Goal: Task Accomplishment & Management: Complete application form

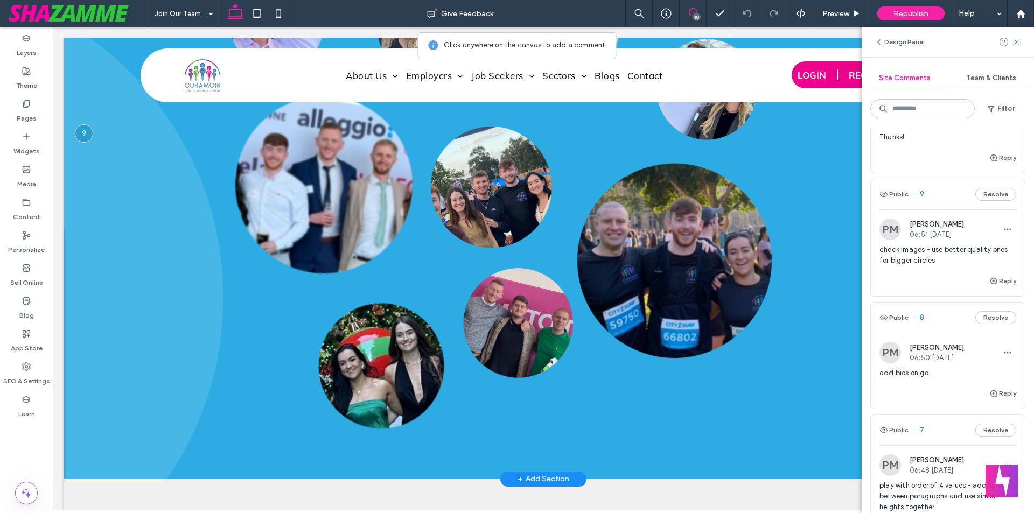
scroll to position [1953, 0]
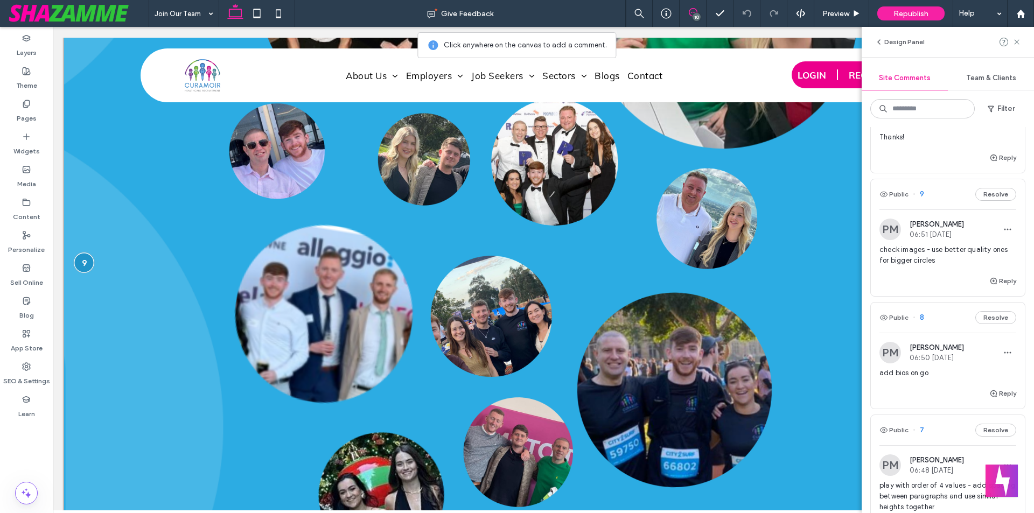
click at [88, 253] on div at bounding box center [84, 263] width 20 height 20
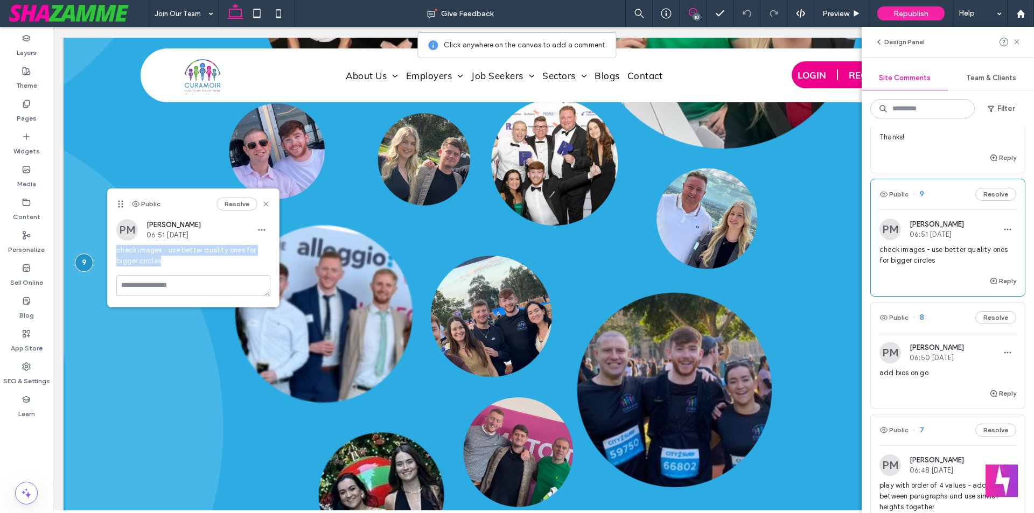
drag, startPoint x: 115, startPoint y: 249, endPoint x: 179, endPoint y: 261, distance: 64.6
click at [179, 261] on div "PM [PERSON_NAME] 06:51 [DATE] check images - use better quality ones for bigger…" at bounding box center [193, 247] width 171 height 56
click at [179, 261] on span "check images - use better quality ones for bigger circles" at bounding box center [193, 256] width 154 height 22
drag, startPoint x: 174, startPoint y: 261, endPoint x: 168, endPoint y: 250, distance: 13.0
click at [168, 250] on span "check images - use better quality ones for bigger circles" at bounding box center [193, 256] width 154 height 22
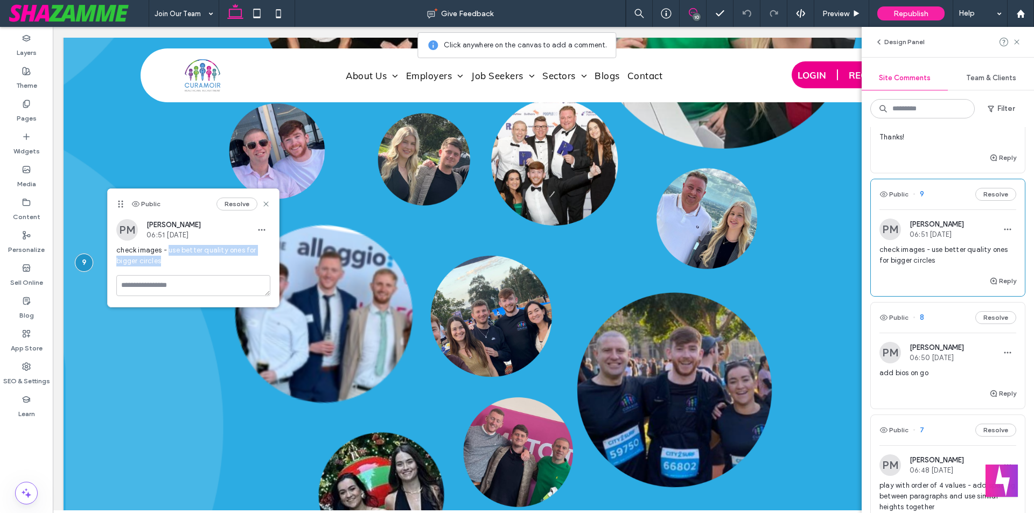
click at [168, 250] on span "check images - use better quality ones for bigger circles" at bounding box center [193, 256] width 154 height 22
drag, startPoint x: 168, startPoint y: 250, endPoint x: 161, endPoint y: 260, distance: 12.0
click at [161, 260] on span "check images - use better quality ones for bigger circles" at bounding box center [193, 256] width 154 height 22
click at [265, 205] on use at bounding box center [266, 204] width 5 height 5
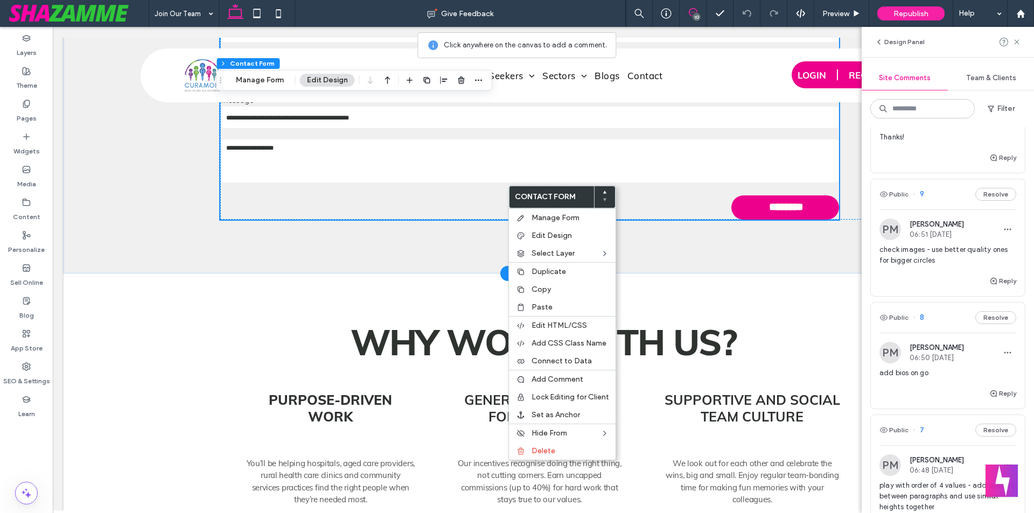
scroll to position [0, 0]
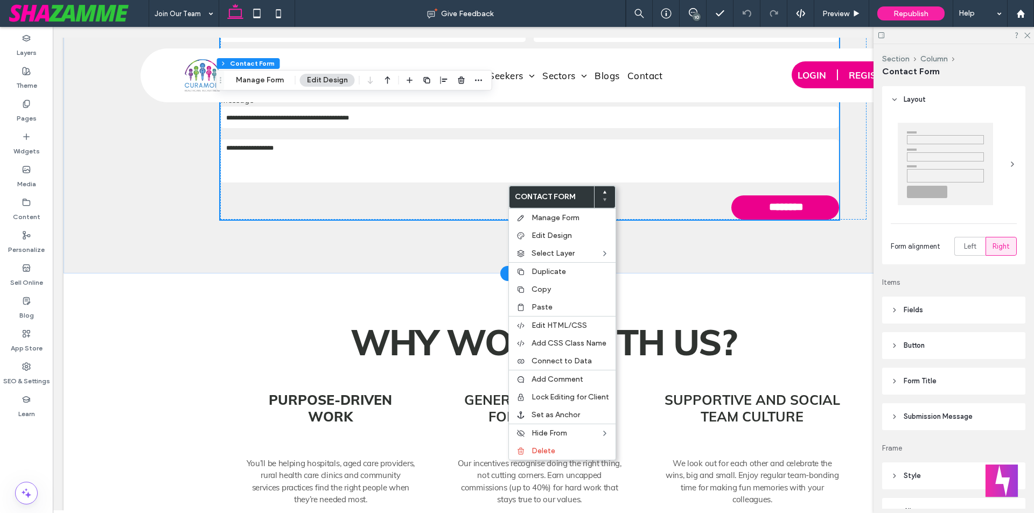
type input "*"
click at [462, 178] on form "Free Text Personal Details First Name Last Name Email: Phone: Upload CV Only jp…" at bounding box center [529, 93] width 619 height 253
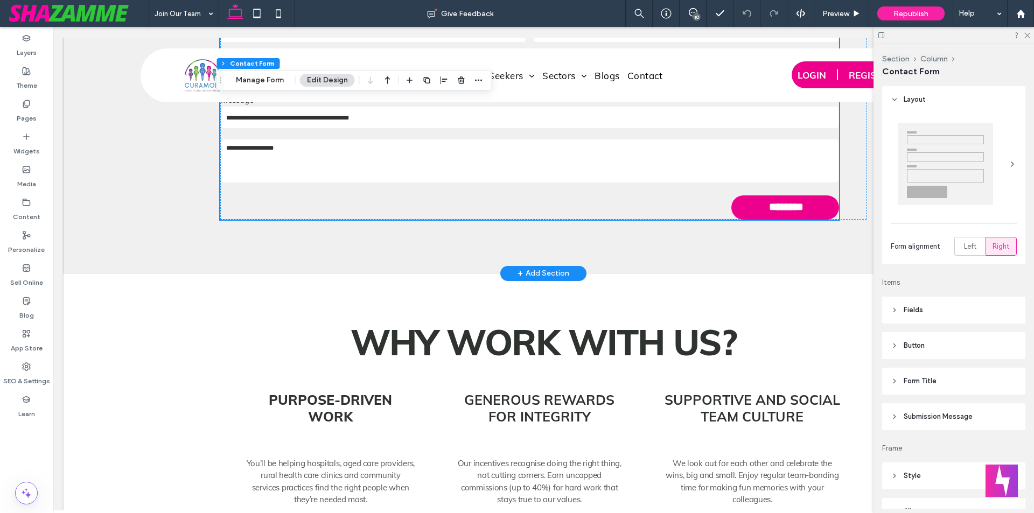
click at [480, 176] on form "Free Text Personal Details First Name Last Name Email: Phone: Upload CV Only jp…" at bounding box center [529, 93] width 619 height 253
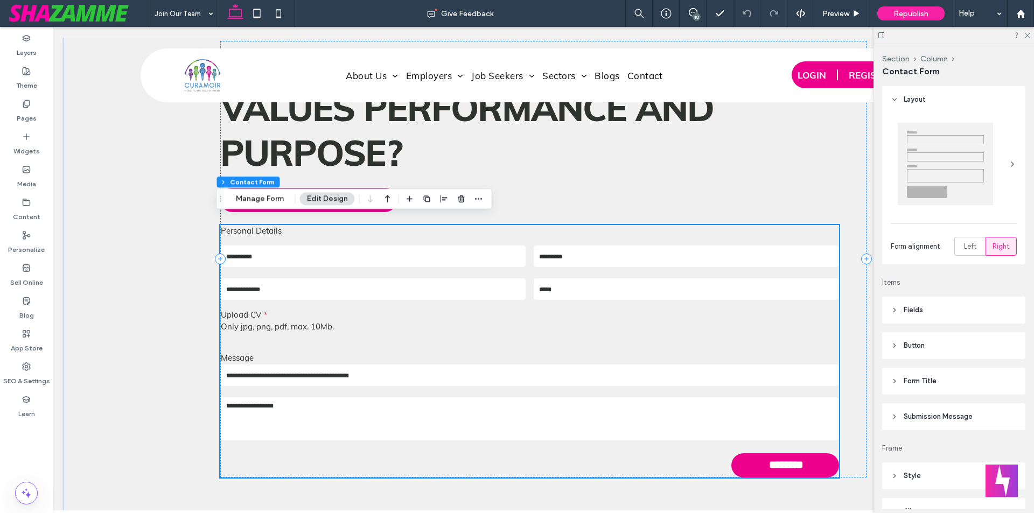
scroll to position [3300, 0]
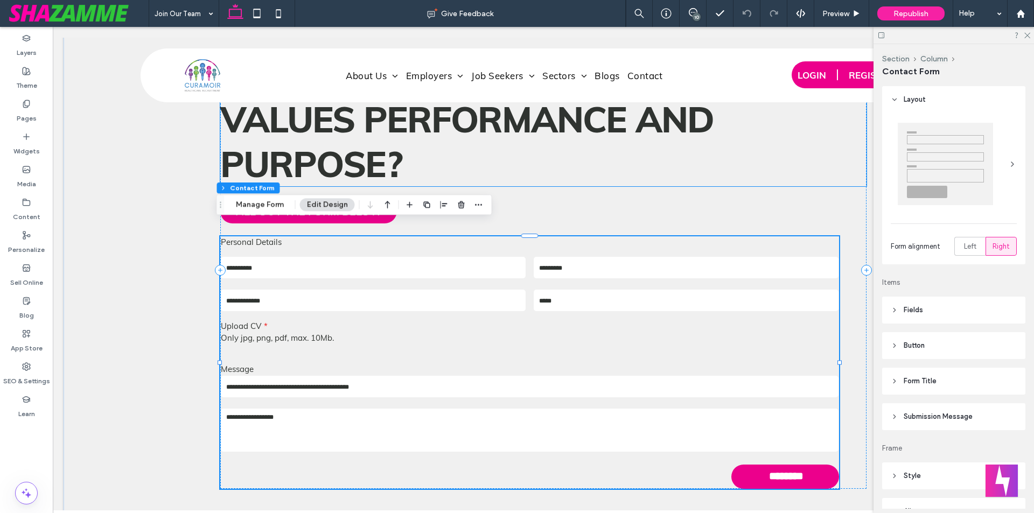
click at [555, 165] on h2 "Ready to Join a Company That Values Performance and Purpose?" at bounding box center [543, 119] width 647 height 134
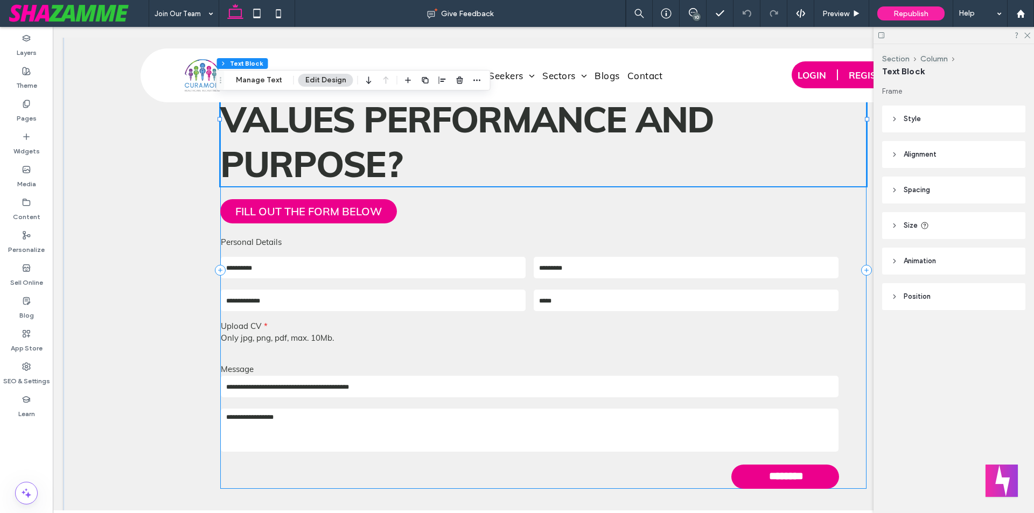
click at [553, 177] on div "Ready to Join a Company That Values Performance and Purpose? FILL OUT THE FORM …" at bounding box center [543, 270] width 647 height 437
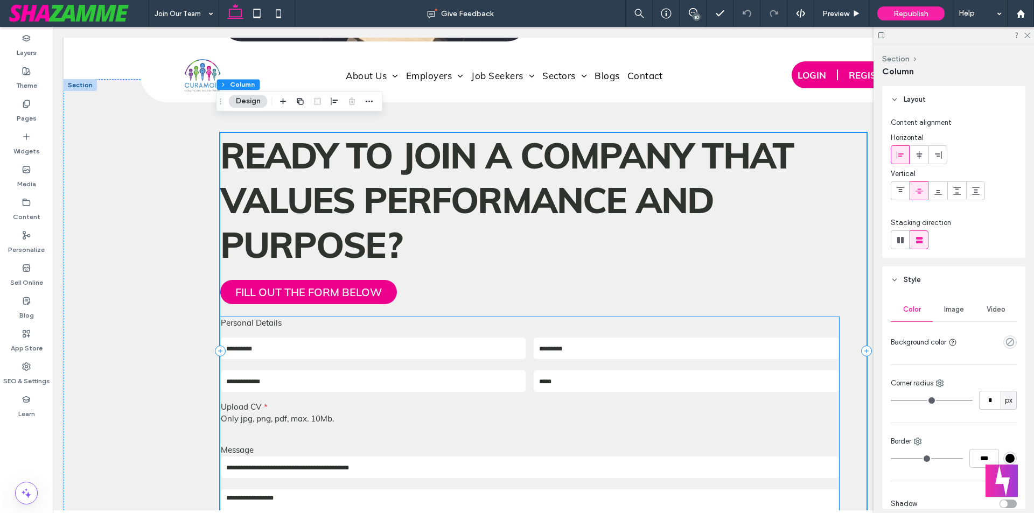
scroll to position [3138, 0]
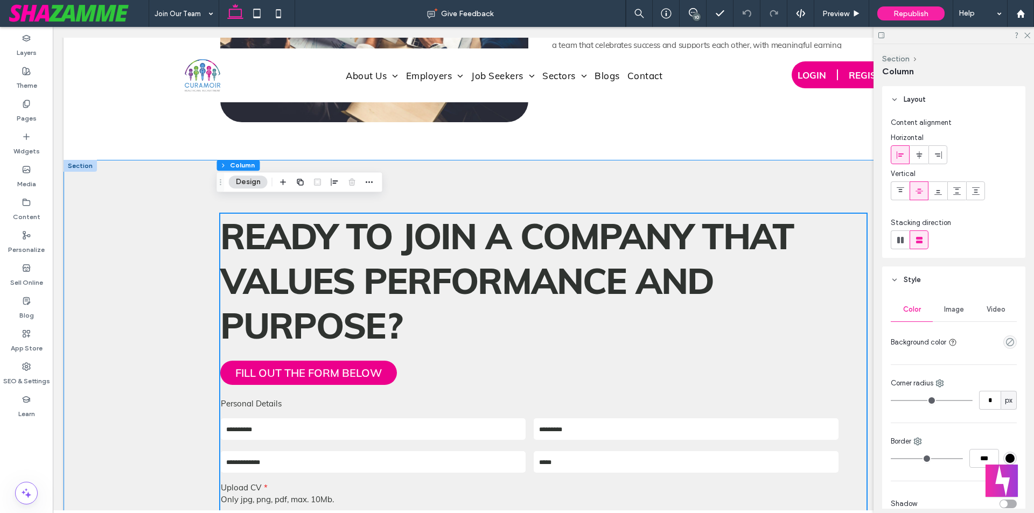
click at [464, 177] on div "Ready to Join a Company That Values Performance and Purpose? FILL OUT THE FORM …" at bounding box center [543, 432] width 647 height 545
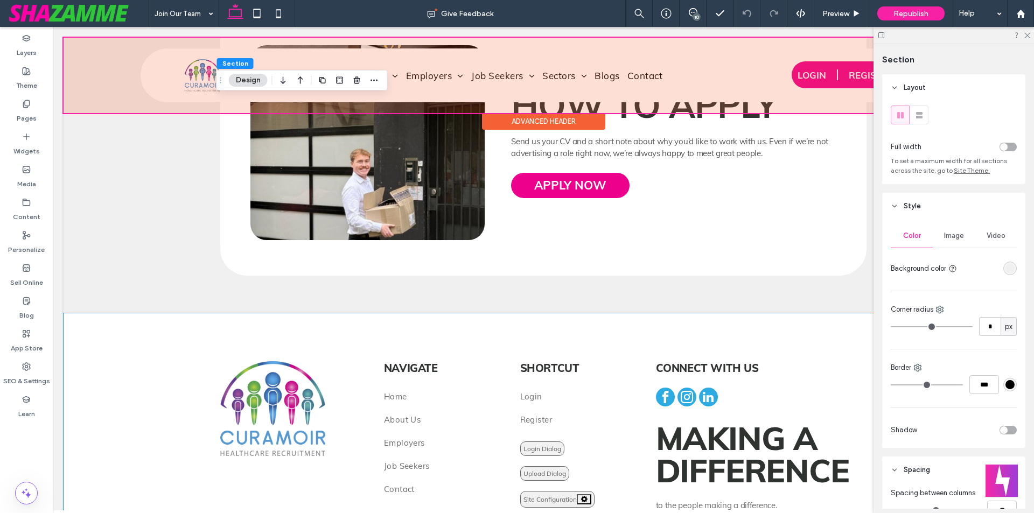
scroll to position [4509, 0]
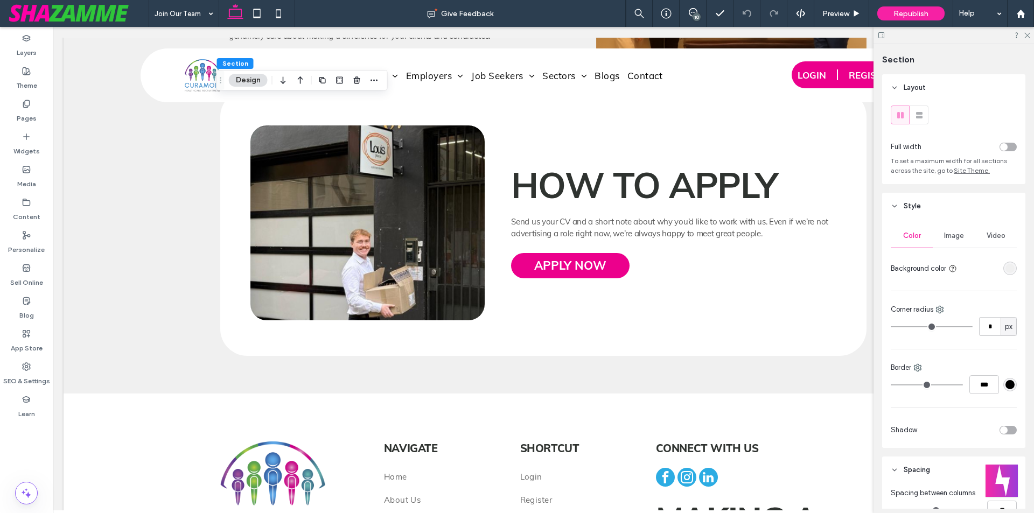
click at [700, 18] on div "10" at bounding box center [697, 17] width 8 height 8
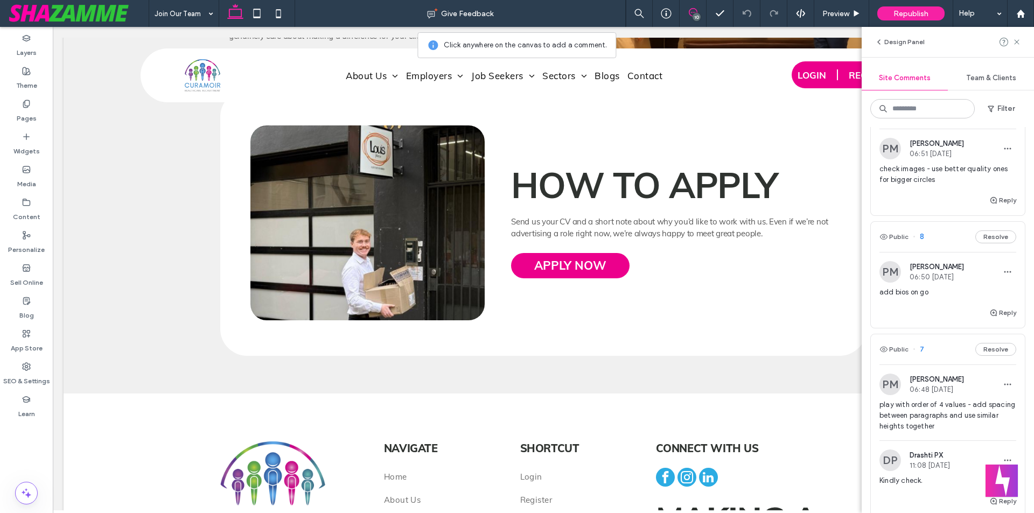
scroll to position [529, 0]
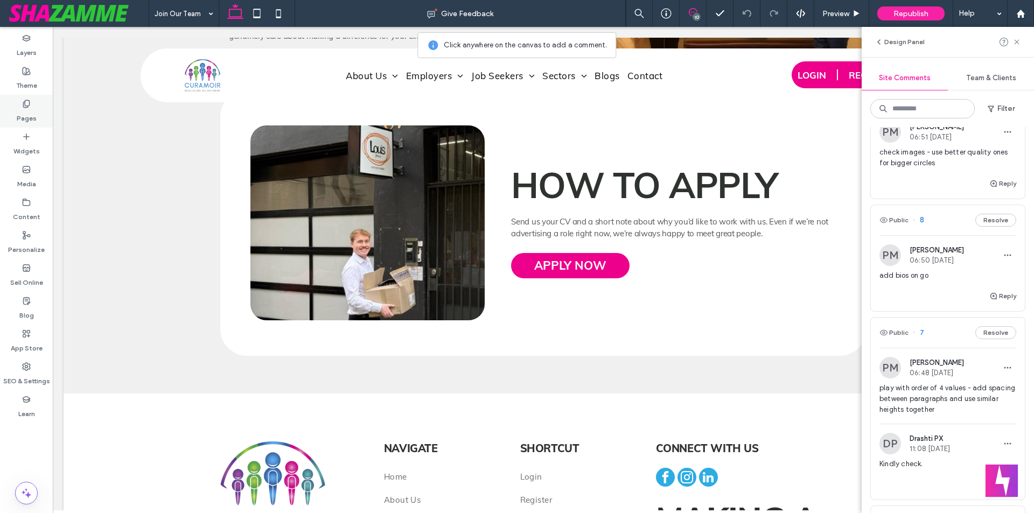
click at [14, 114] on div "Pages" at bounding box center [26, 111] width 53 height 33
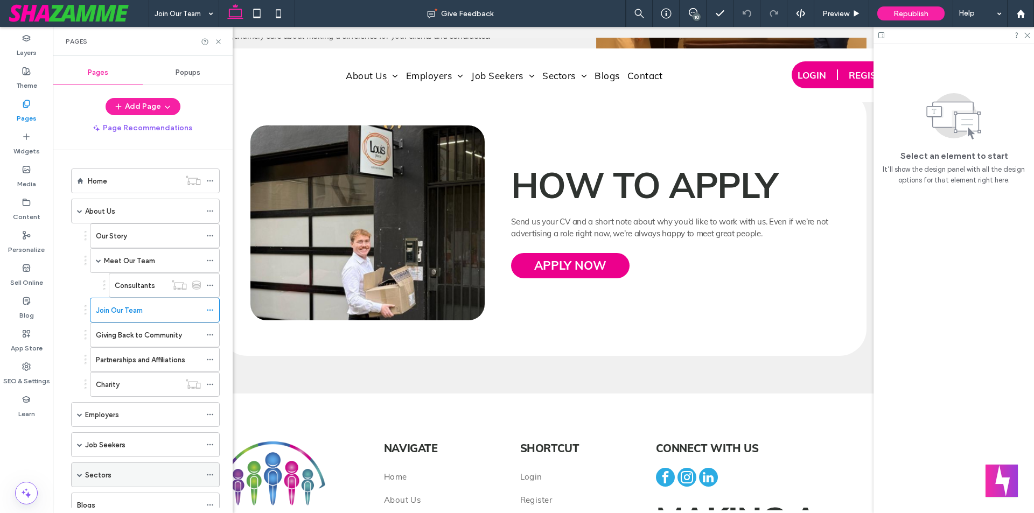
scroll to position [0, 0]
click at [210, 384] on icon at bounding box center [210, 385] width 8 height 8
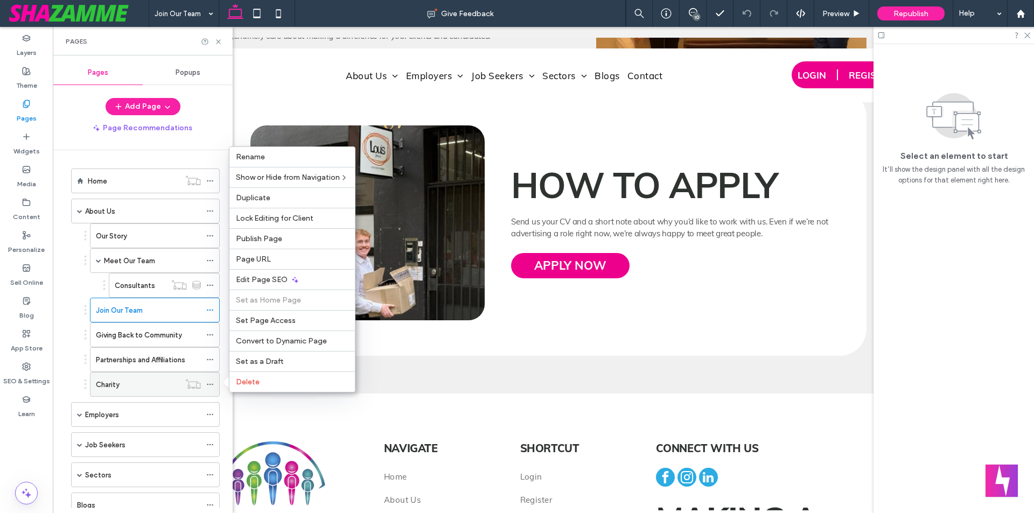
click at [211, 383] on icon at bounding box center [210, 385] width 8 height 8
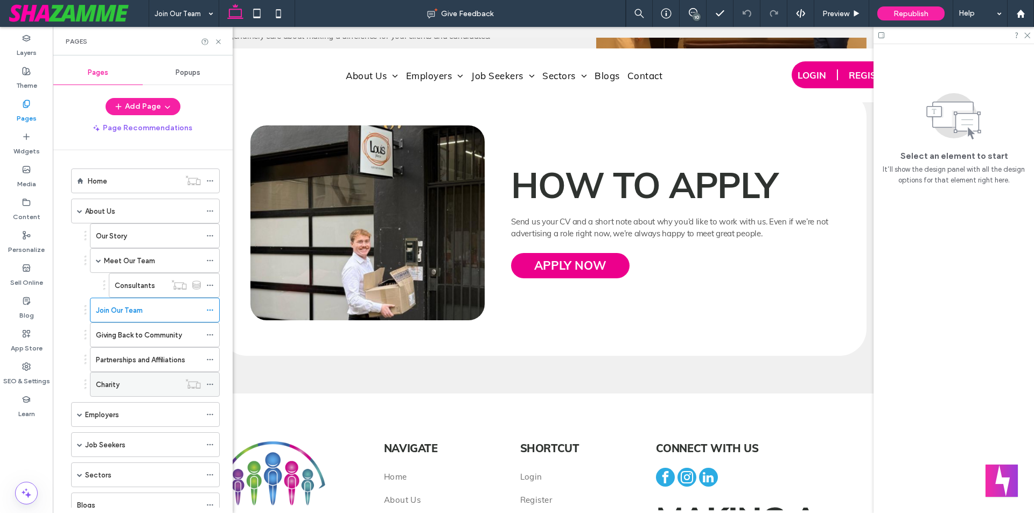
click at [211, 383] on icon at bounding box center [210, 385] width 8 height 8
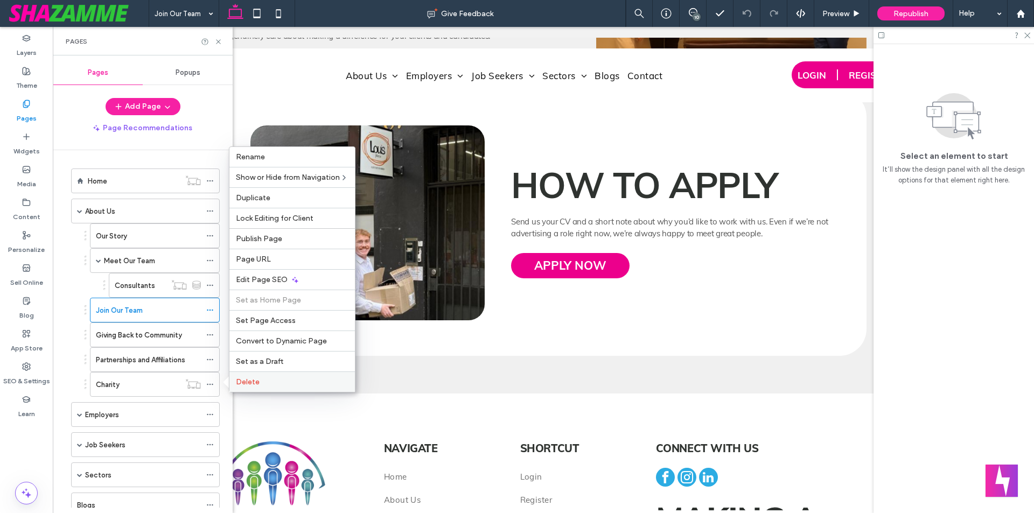
click at [251, 383] on span "Delete" at bounding box center [248, 382] width 24 height 9
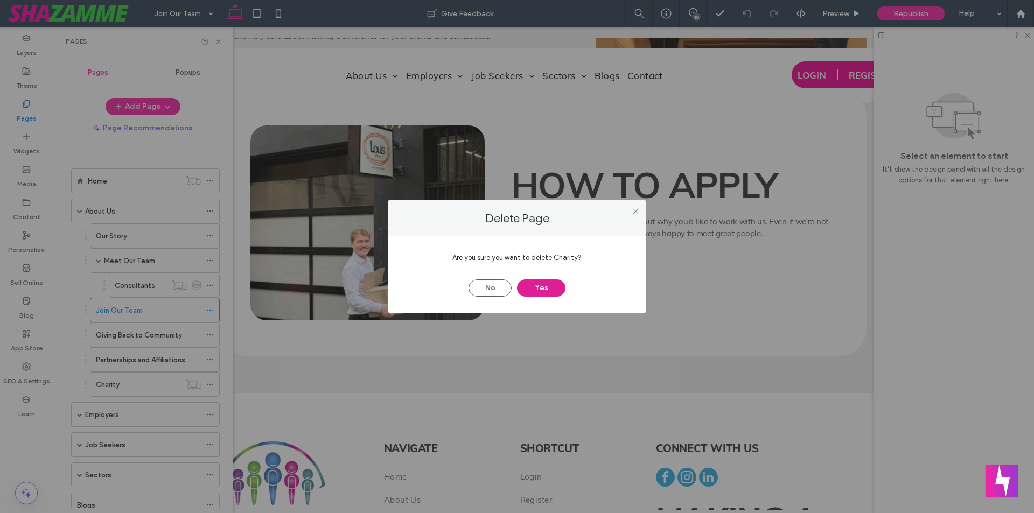
click at [533, 288] on button "Yes" at bounding box center [541, 288] width 48 height 17
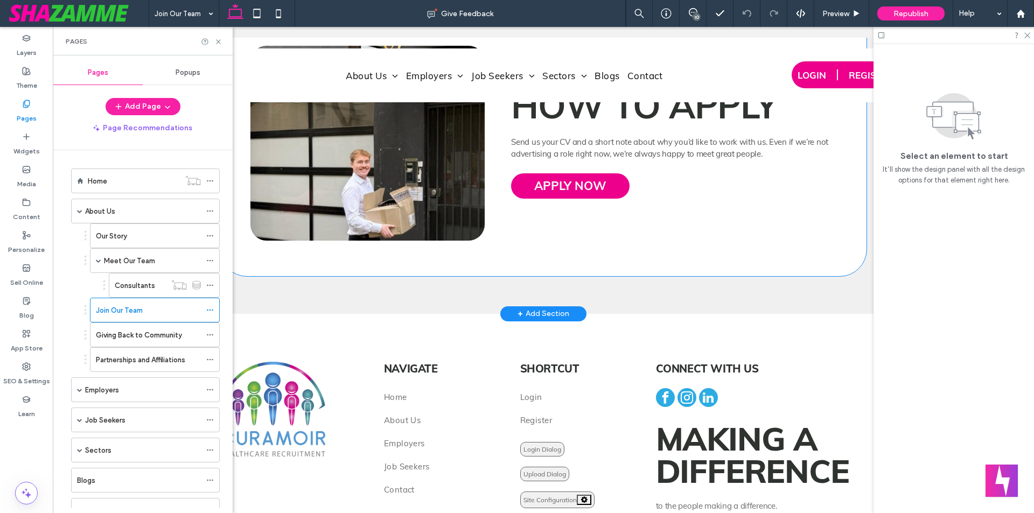
scroll to position [4563, 0]
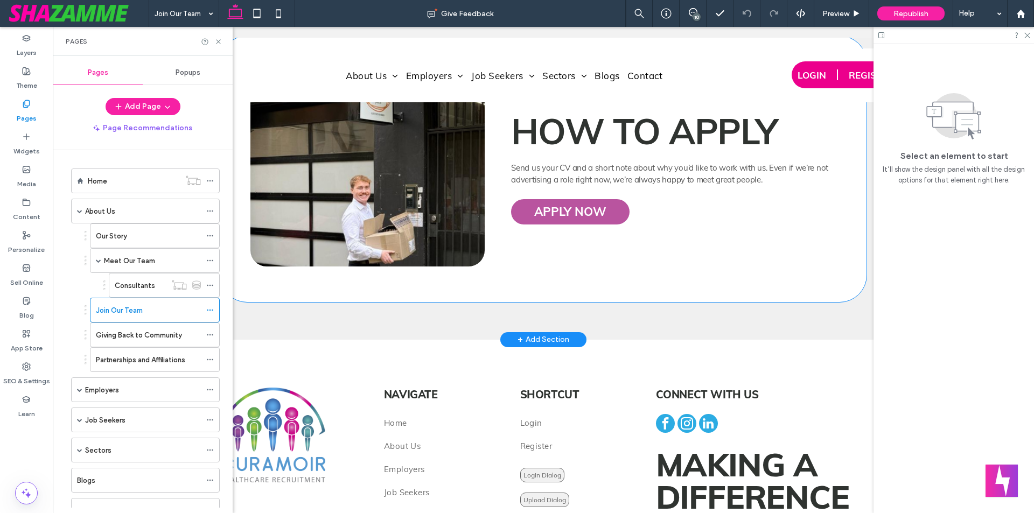
click at [536, 204] on span "APPLY NOW" at bounding box center [570, 211] width 72 height 15
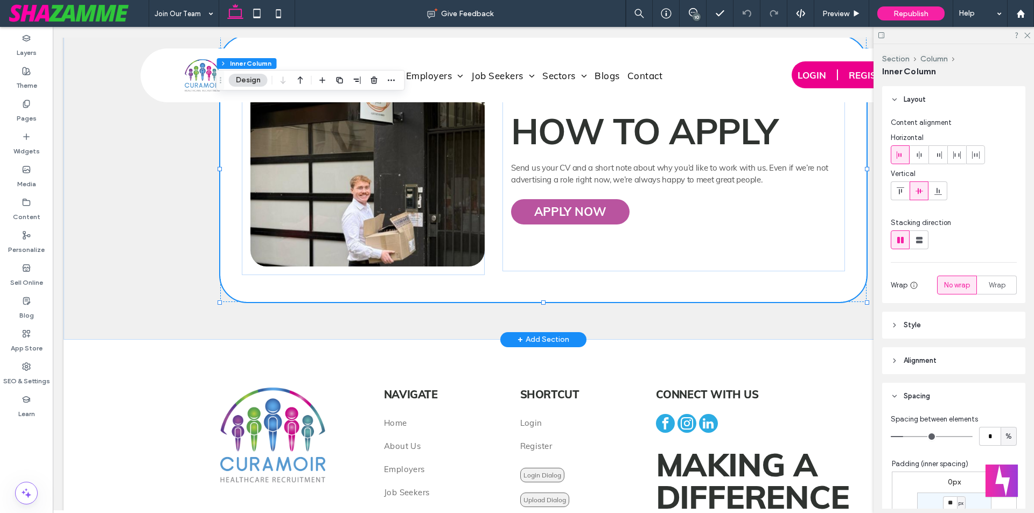
click at [536, 204] on span "APPLY NOW" at bounding box center [570, 211] width 72 height 15
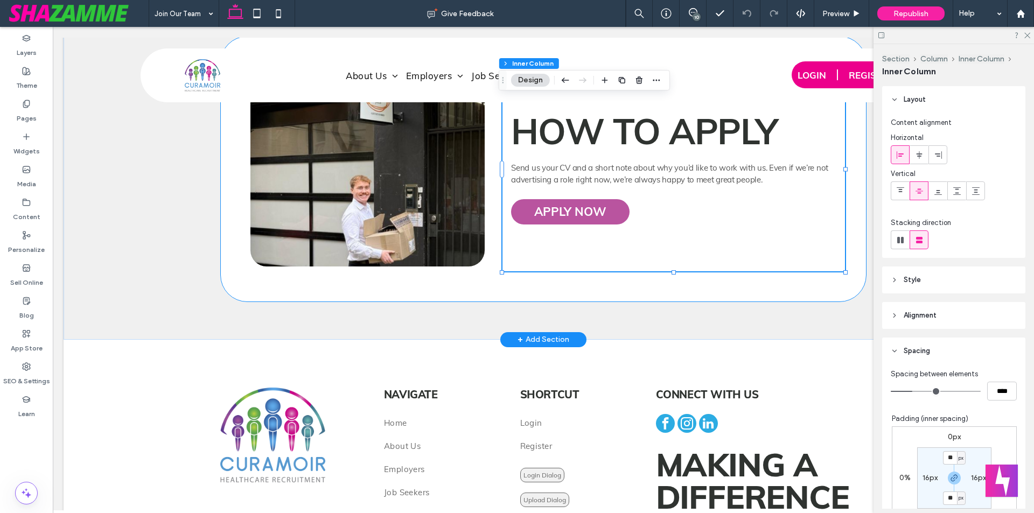
click at [536, 204] on span "APPLY NOW" at bounding box center [570, 211] width 72 height 15
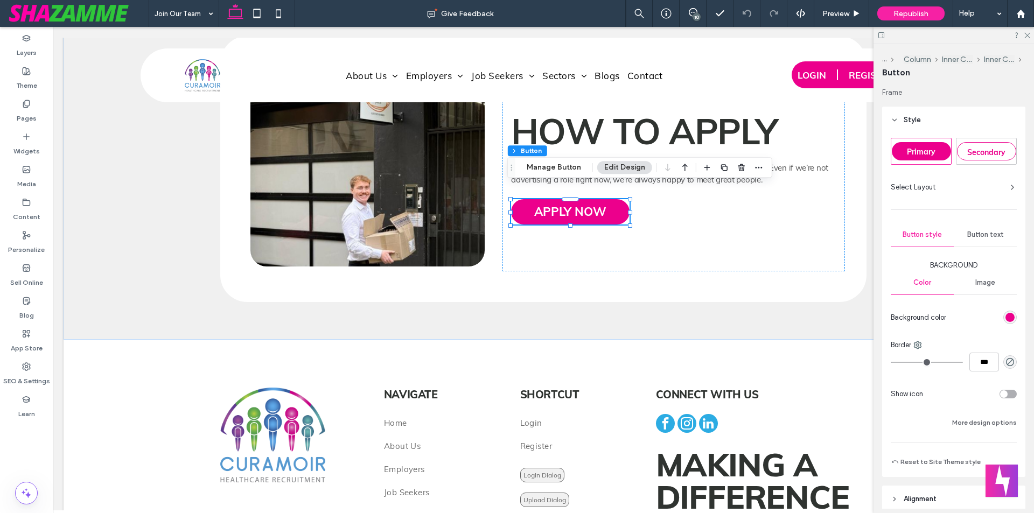
click at [1006, 321] on div "rgb(236, 0, 140)" at bounding box center [1010, 317] width 9 height 9
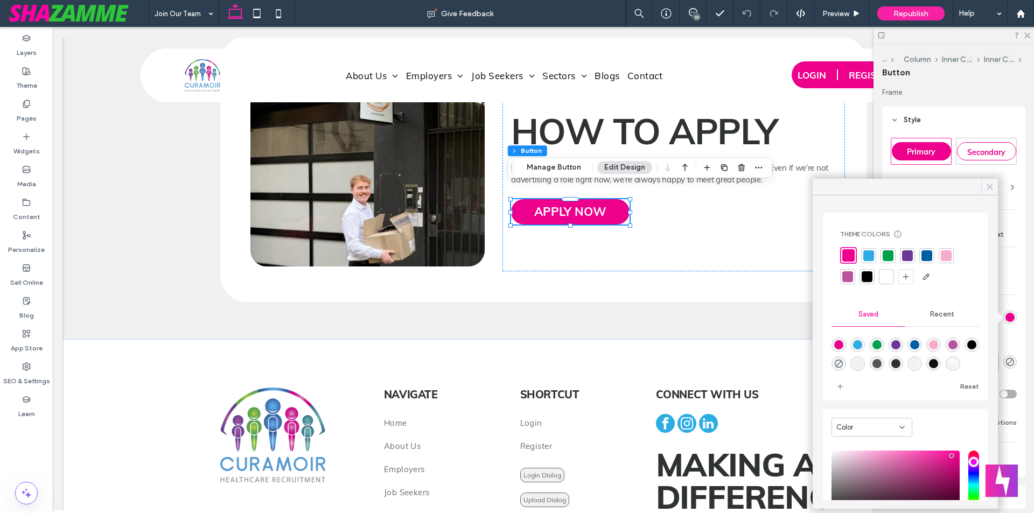
click at [988, 185] on icon at bounding box center [990, 187] width 10 height 10
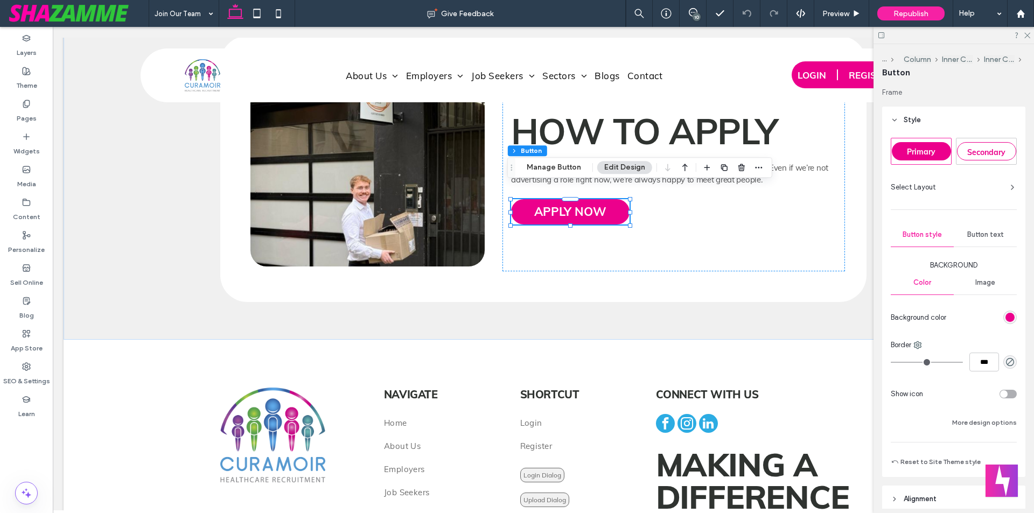
click at [985, 230] on div "Button text" at bounding box center [985, 235] width 63 height 24
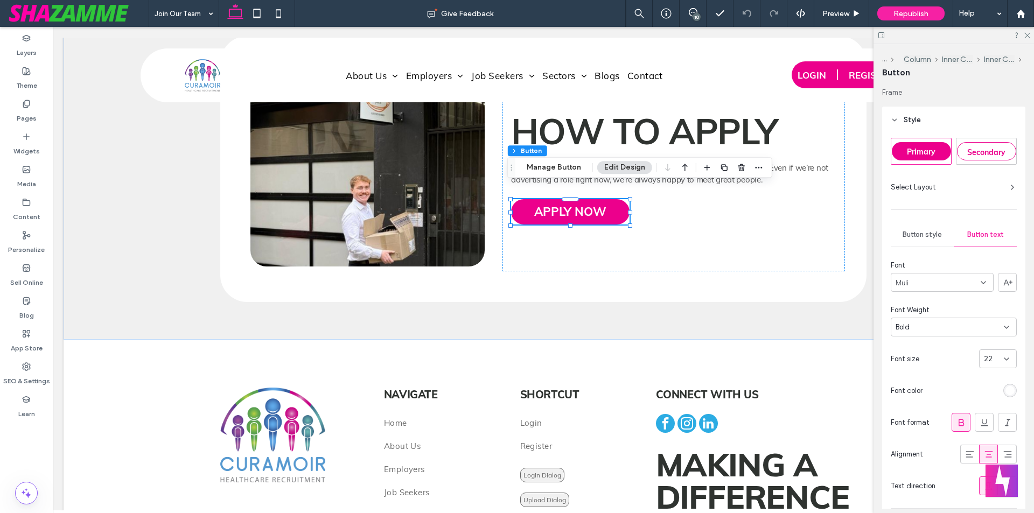
click at [984, 362] on span "22" at bounding box center [988, 359] width 9 height 11
type input "**"
click at [990, 358] on div "24" at bounding box center [991, 359] width 15 height 11
type input "**"
click at [556, 254] on div "How to Apply Send us your CV and a short note about why you’d like to work with…" at bounding box center [674, 168] width 343 height 205
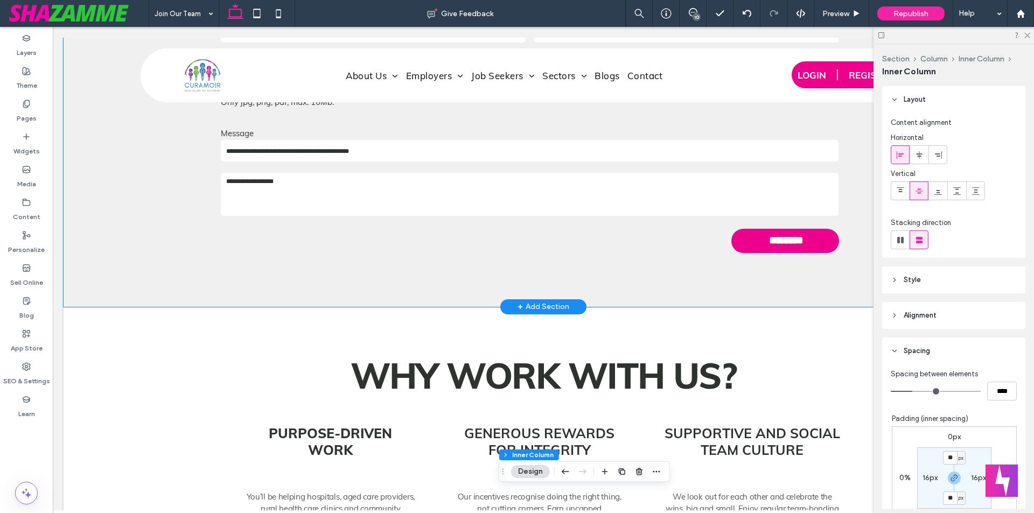
scroll to position [3269, 0]
